Goal: Task Accomplishment & Management: Use online tool/utility

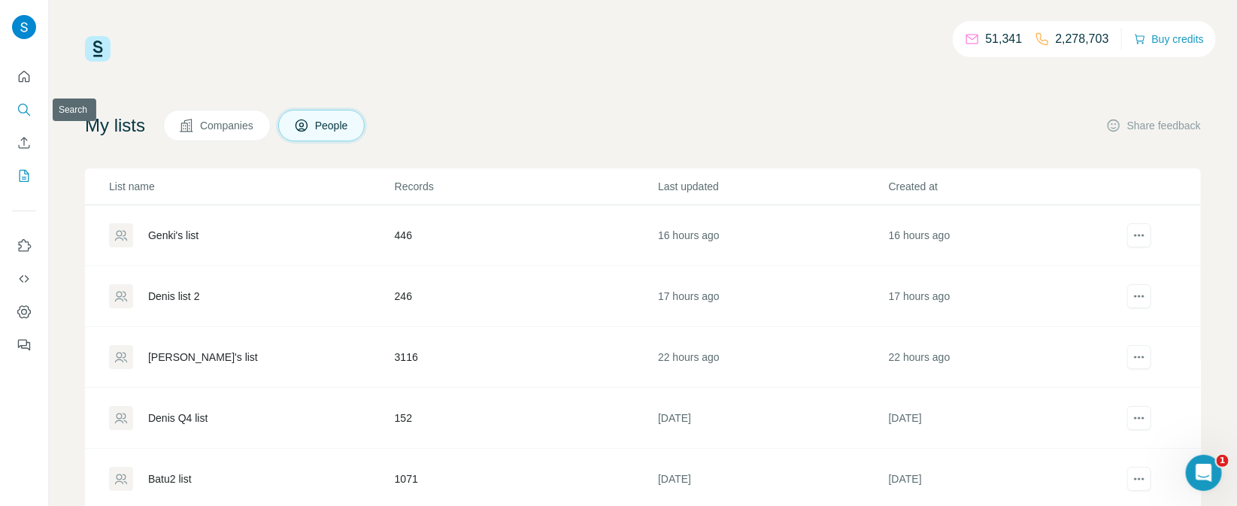
click at [25, 104] on icon "Search" at bounding box center [24, 109] width 15 height 15
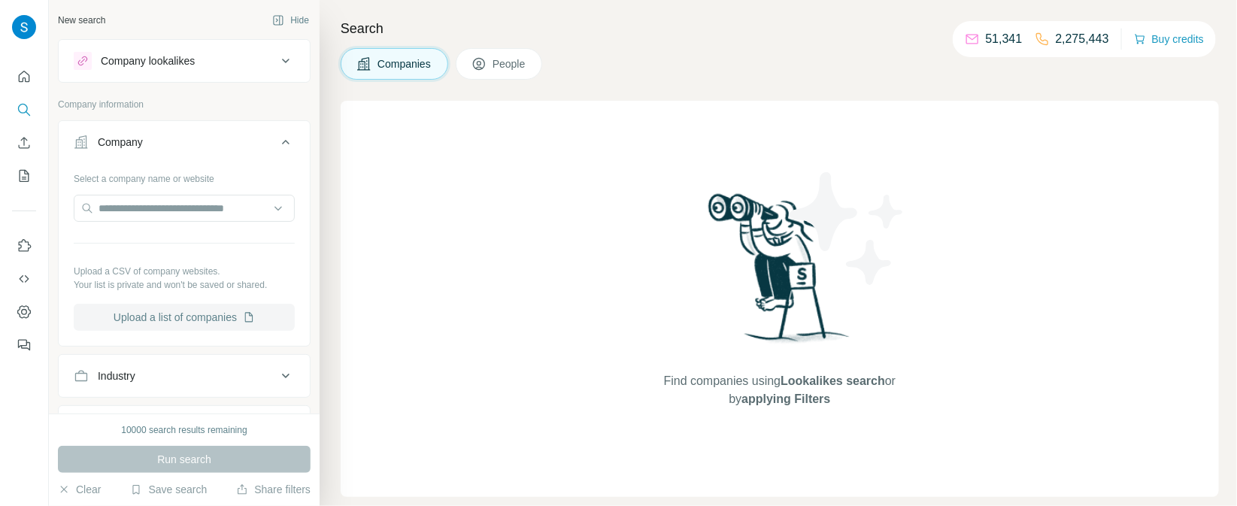
click at [201, 319] on button "Upload a list of companies" at bounding box center [184, 317] width 221 height 27
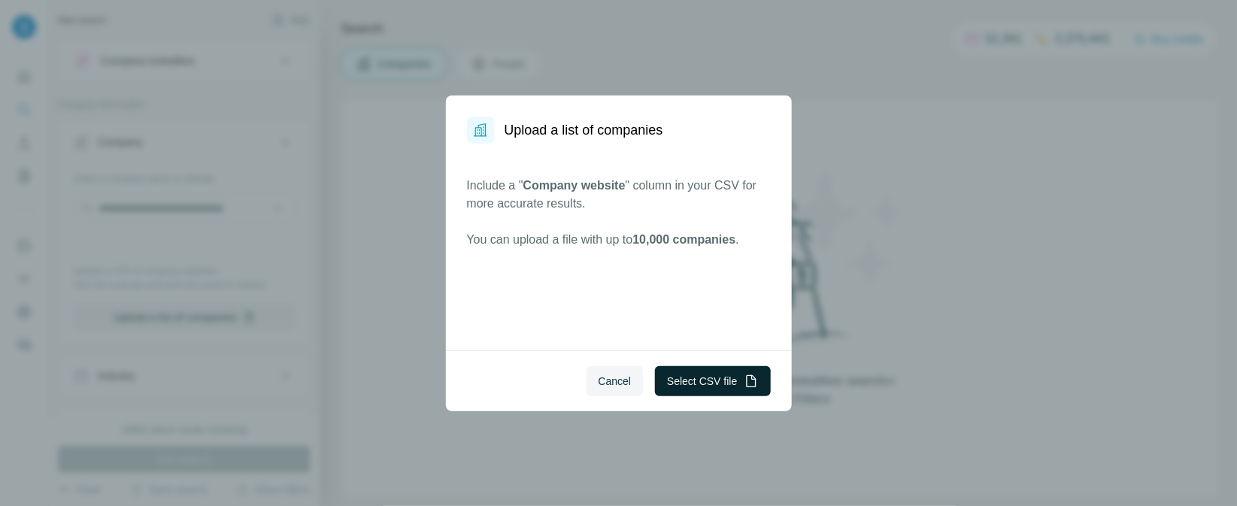
click at [696, 386] on button "Select CSV file" at bounding box center [712, 381] width 115 height 30
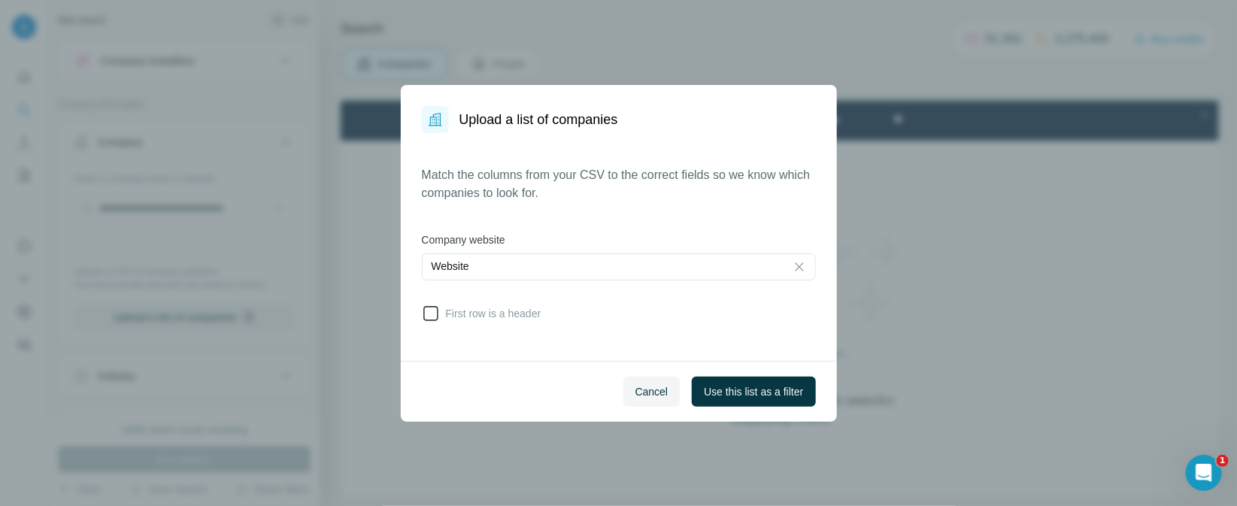
click at [437, 316] on icon at bounding box center [430, 313] width 15 height 15
click at [747, 400] on button "Use this list as a filter" at bounding box center [753, 392] width 123 height 30
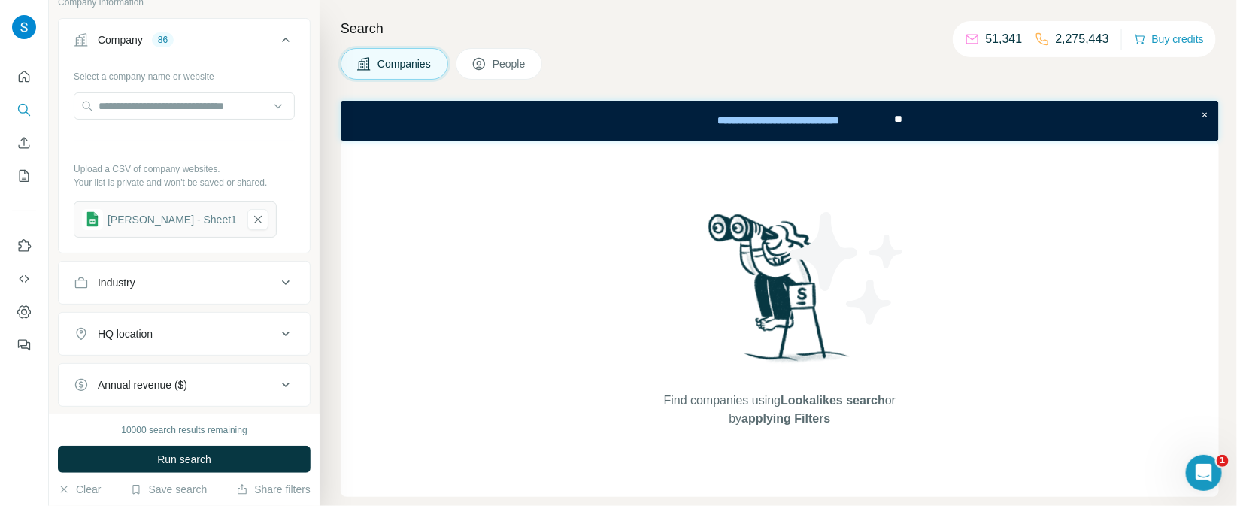
scroll to position [126, 0]
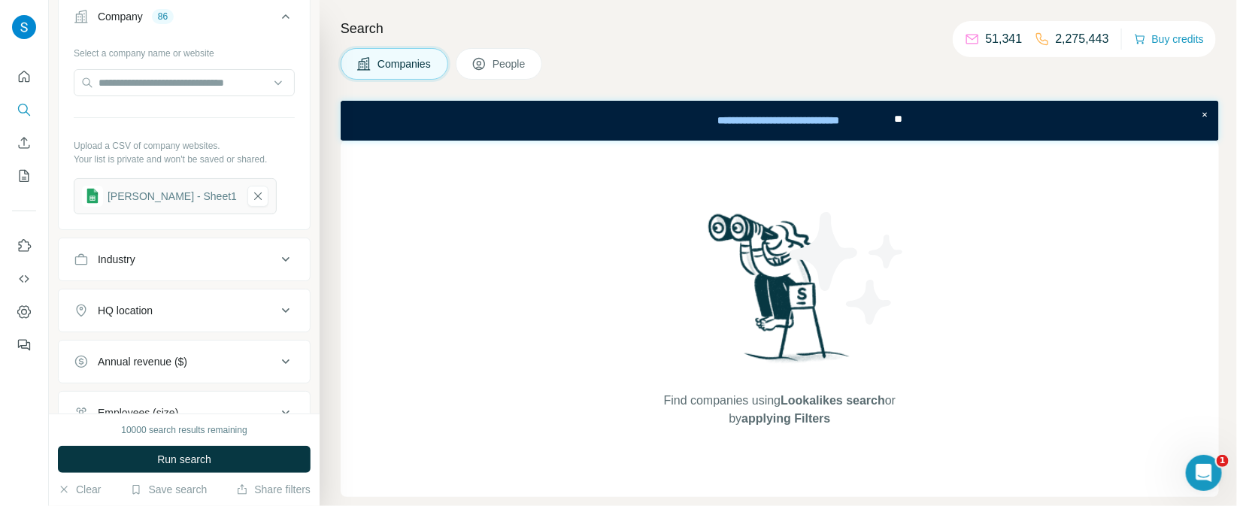
click at [489, 79] on div "Companies People" at bounding box center [441, 64] width 201 height 32
click at [486, 68] on icon at bounding box center [478, 63] width 15 height 15
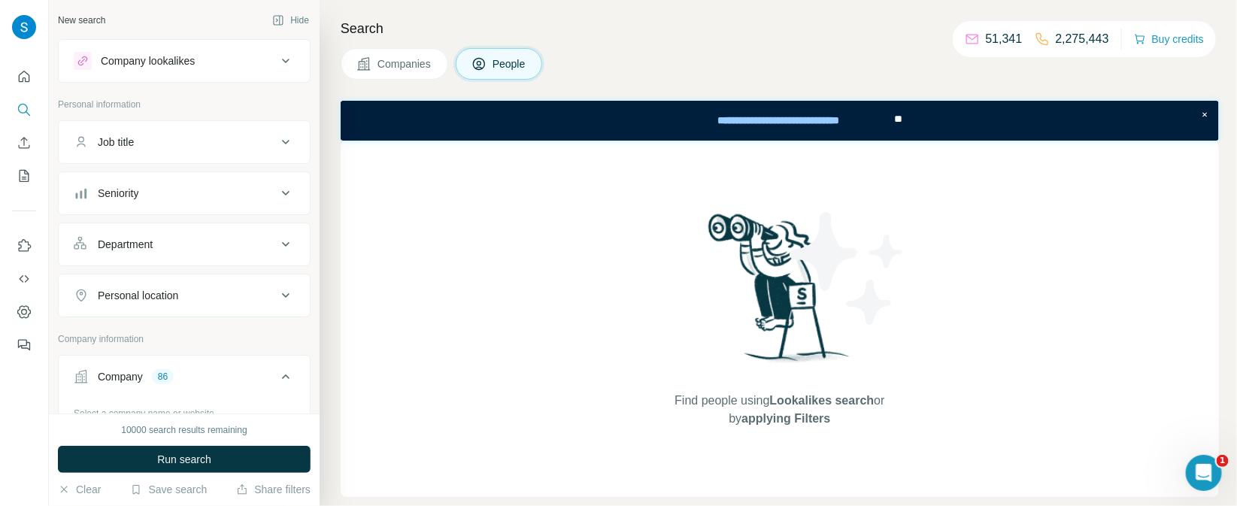
click at [205, 189] on div "Seniority" at bounding box center [175, 193] width 203 height 15
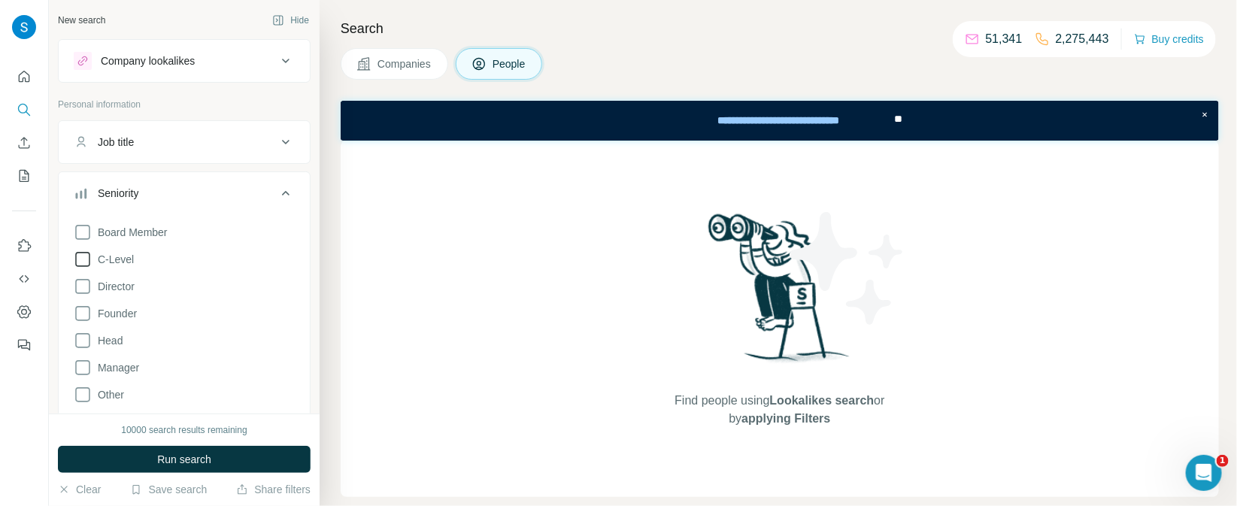
click at [129, 259] on span "C-Level" at bounding box center [113, 259] width 42 height 15
click at [122, 275] on div "Board Member C-Level Director Founder Head Manager Other Owner Partner VP Clear…" at bounding box center [184, 362] width 221 height 290
click at [122, 285] on span "Director" at bounding box center [113, 286] width 43 height 15
click at [125, 317] on span "Founder" at bounding box center [114, 313] width 45 height 15
click at [125, 342] on div "Board Member C-Level Director Founder Head Manager Other Owner Partner VP Clear…" at bounding box center [184, 362] width 221 height 290
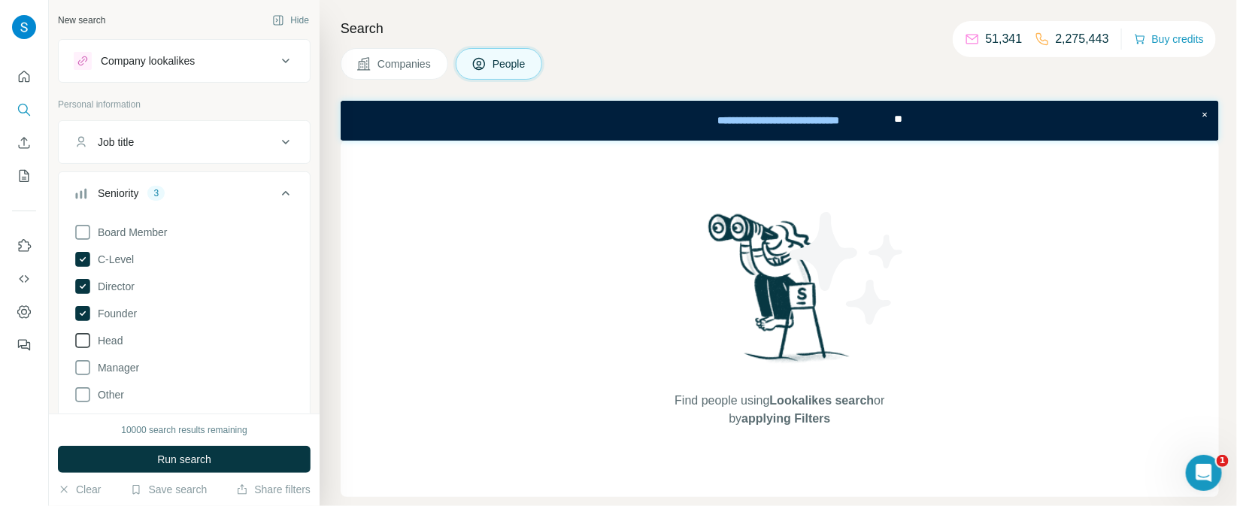
click at [108, 337] on span "Head" at bounding box center [107, 340] width 31 height 15
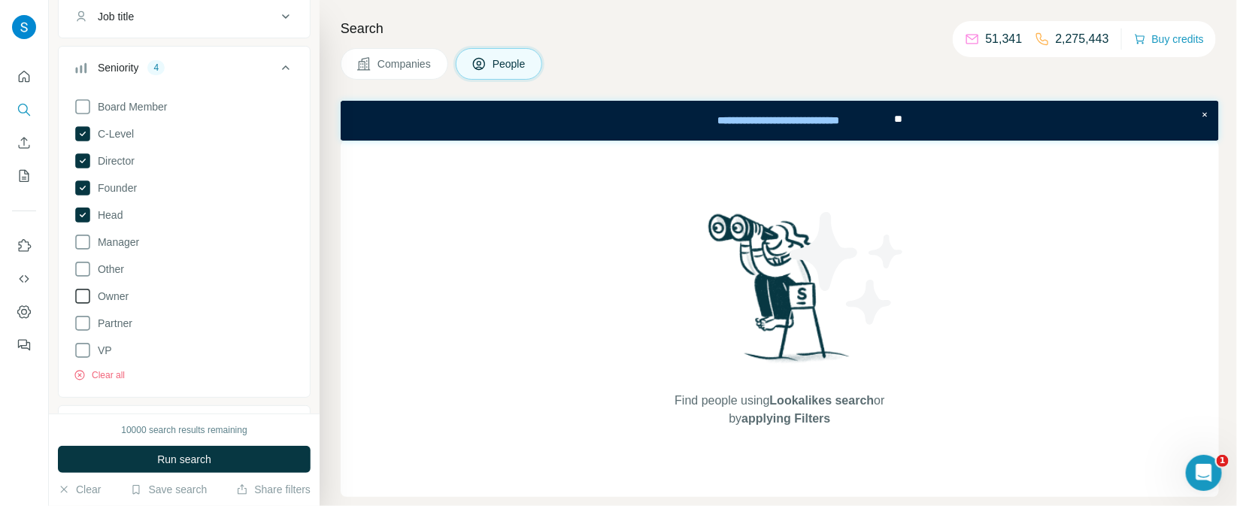
click at [114, 298] on span "Owner" at bounding box center [110, 296] width 37 height 15
click at [112, 323] on span "Partner" at bounding box center [112, 323] width 41 height 15
click at [106, 350] on span "VP" at bounding box center [102, 350] width 20 height 15
click at [117, 250] on div "Board Member C-Level Director Founder Head Manager Other Owner Partner VP Clear…" at bounding box center [184, 237] width 221 height 290
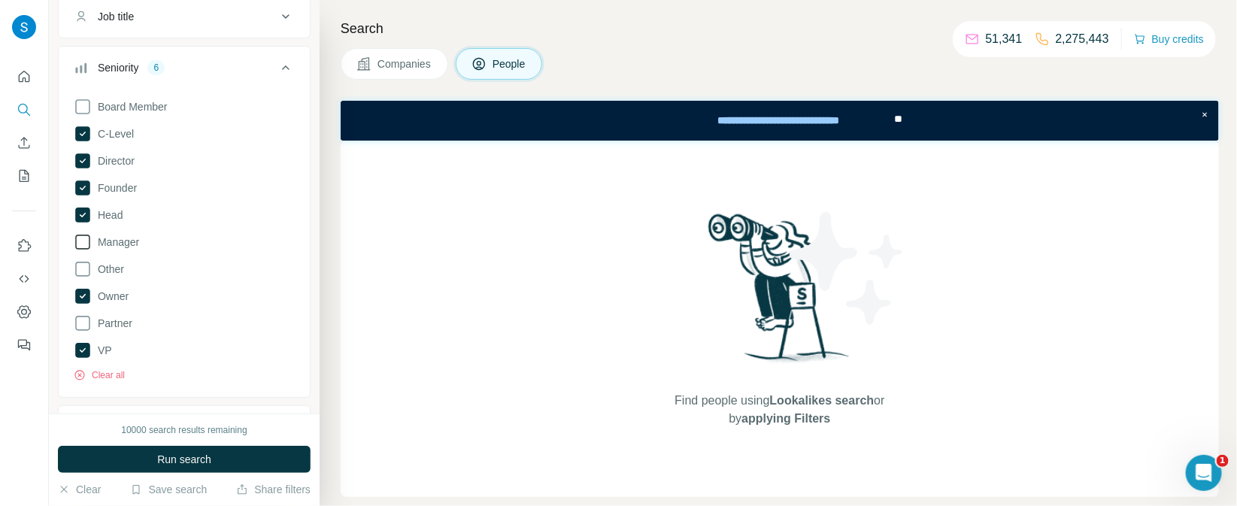
click at [117, 246] on span "Manager" at bounding box center [115, 242] width 47 height 15
click at [218, 462] on button "Run search" at bounding box center [184, 459] width 253 height 27
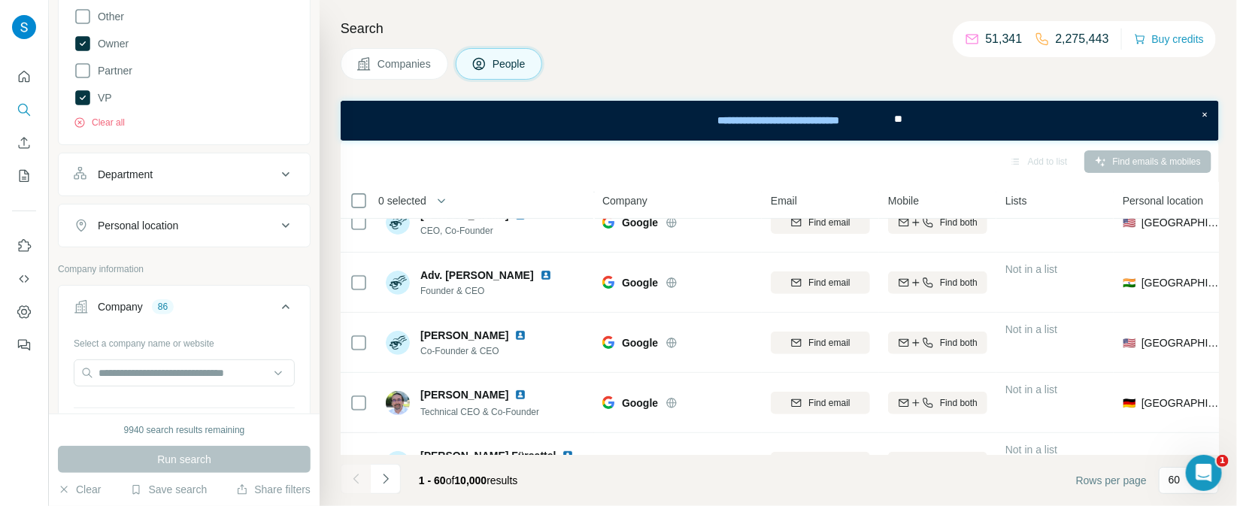
scroll to position [88, 0]
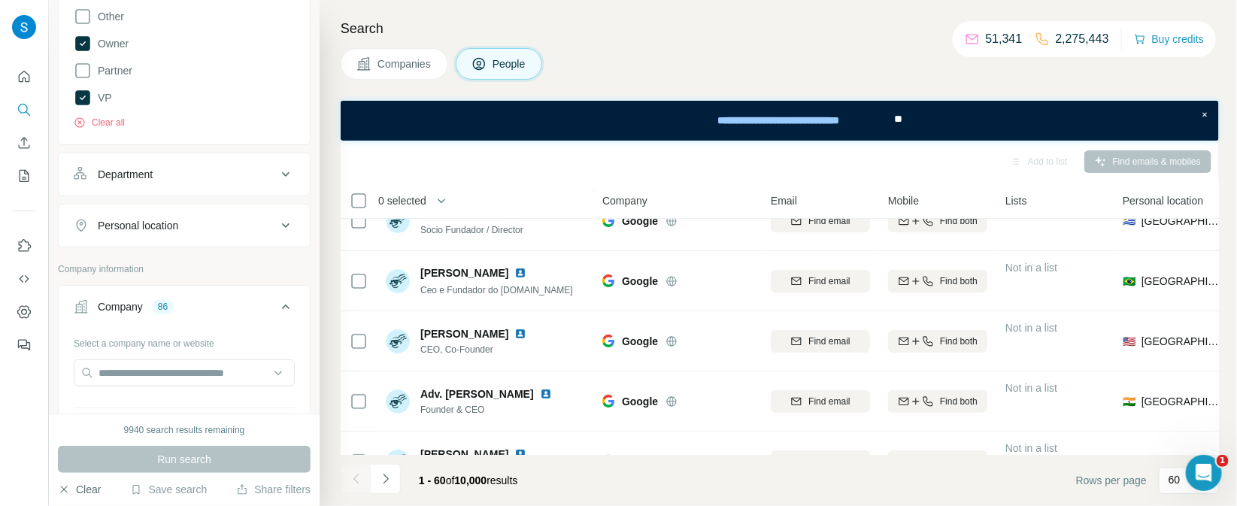
click at [89, 488] on button "Clear" at bounding box center [79, 489] width 43 height 15
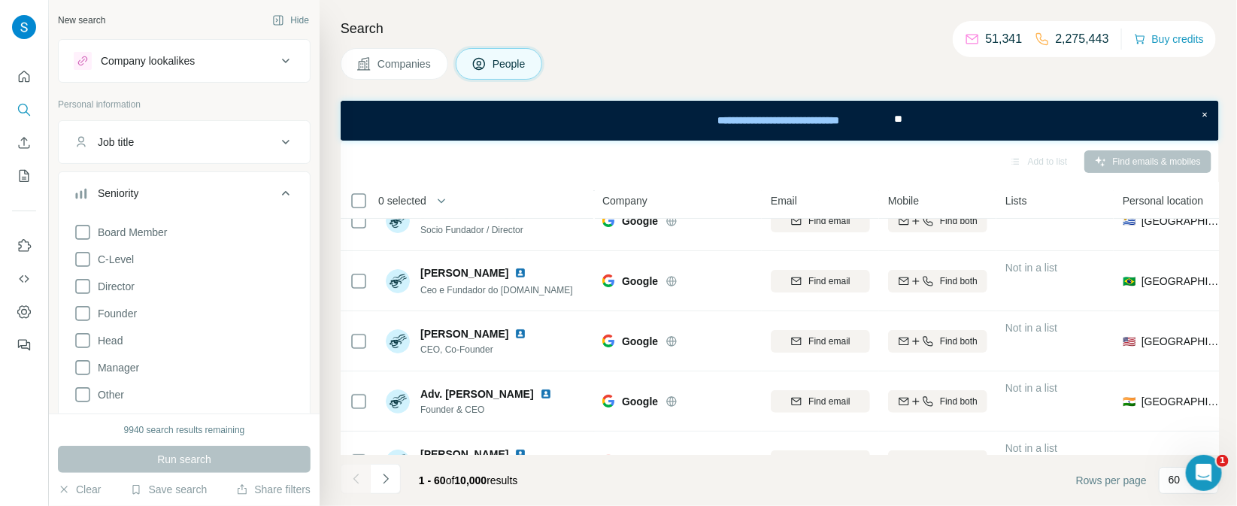
click at [411, 55] on button "Companies" at bounding box center [395, 64] width 108 height 32
